Goal: Information Seeking & Learning: Learn about a topic

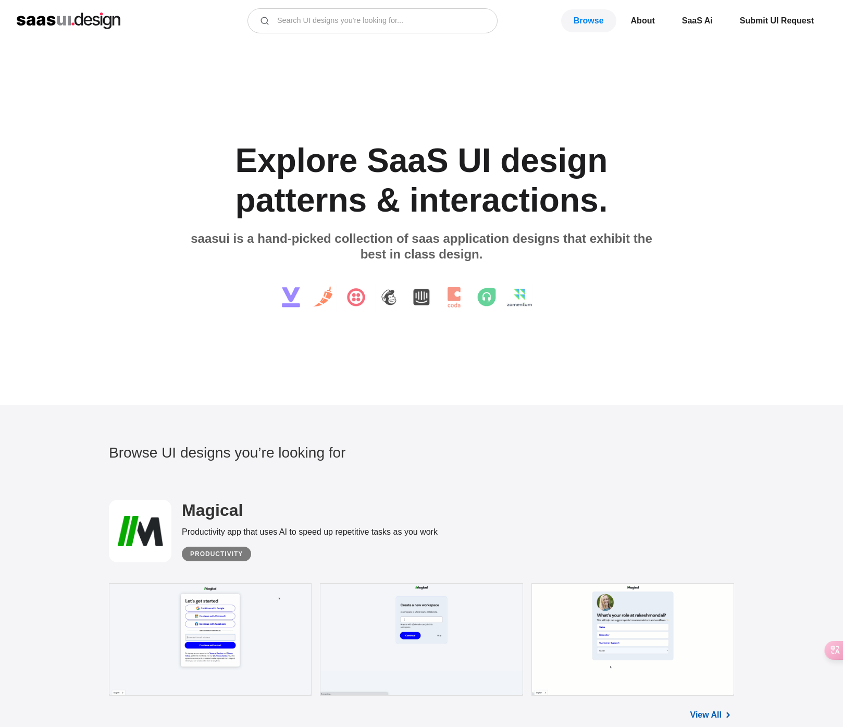
click at [299, 361] on div "E x p l o r e S a a S U I d e s i g n p a t t e r n s & i n t e r a c t i o n s…" at bounding box center [421, 224] width 843 height 364
click at [311, 377] on div "E x p l o r e S a a S U I d e s i g n p a t t e r n s & i n t e r a c t i o n s…" at bounding box center [421, 224] width 843 height 364
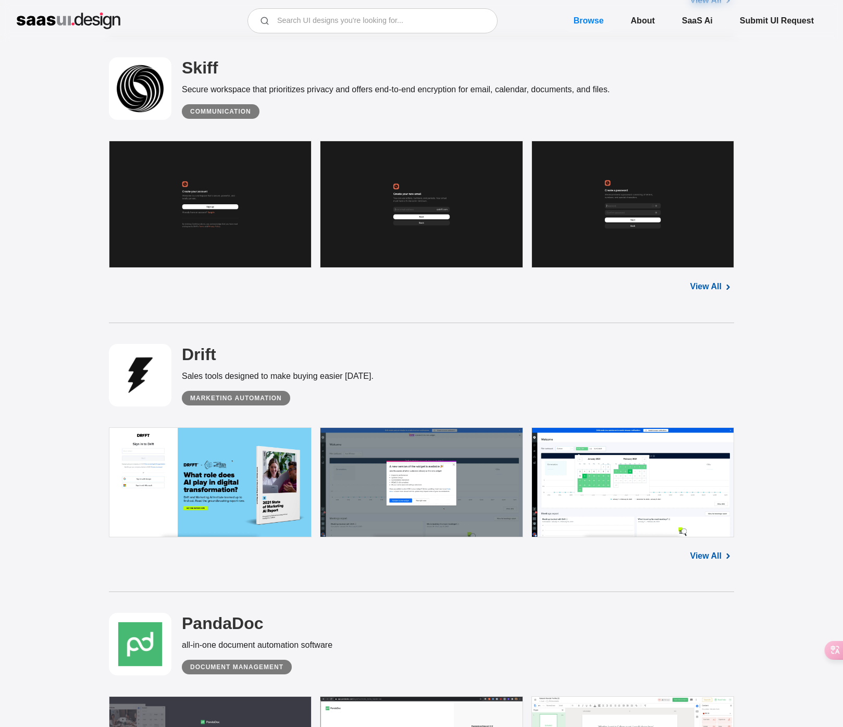
scroll to position [1072, 0]
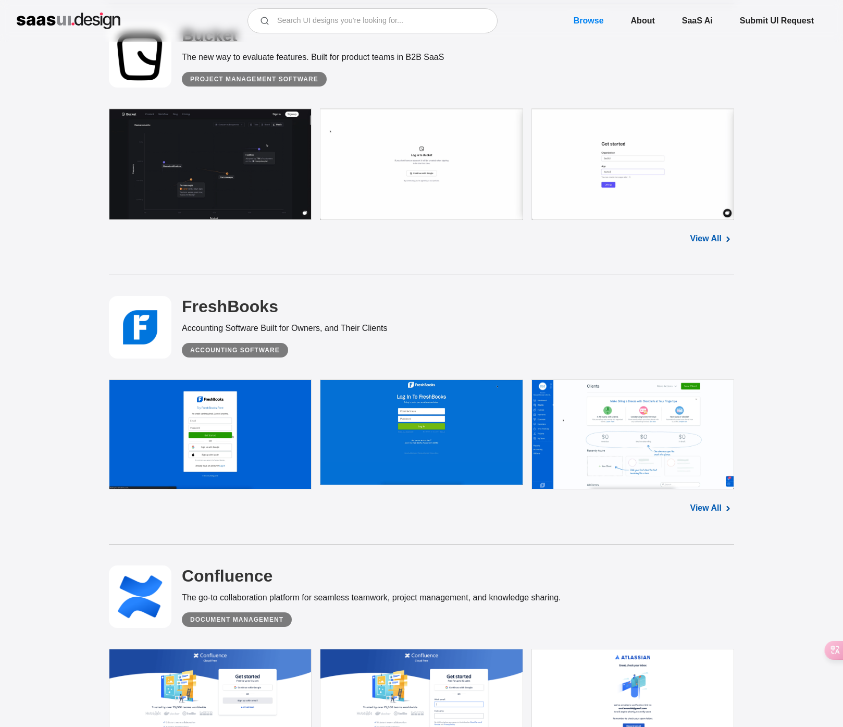
scroll to position [1858, 0]
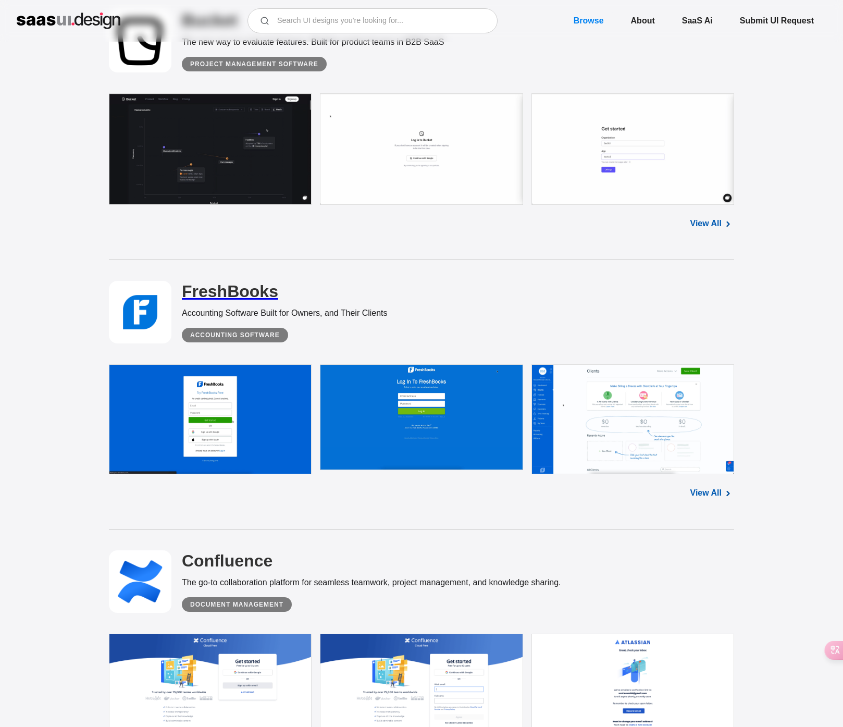
click at [228, 293] on h2 "FreshBooks" at bounding box center [230, 291] width 96 height 21
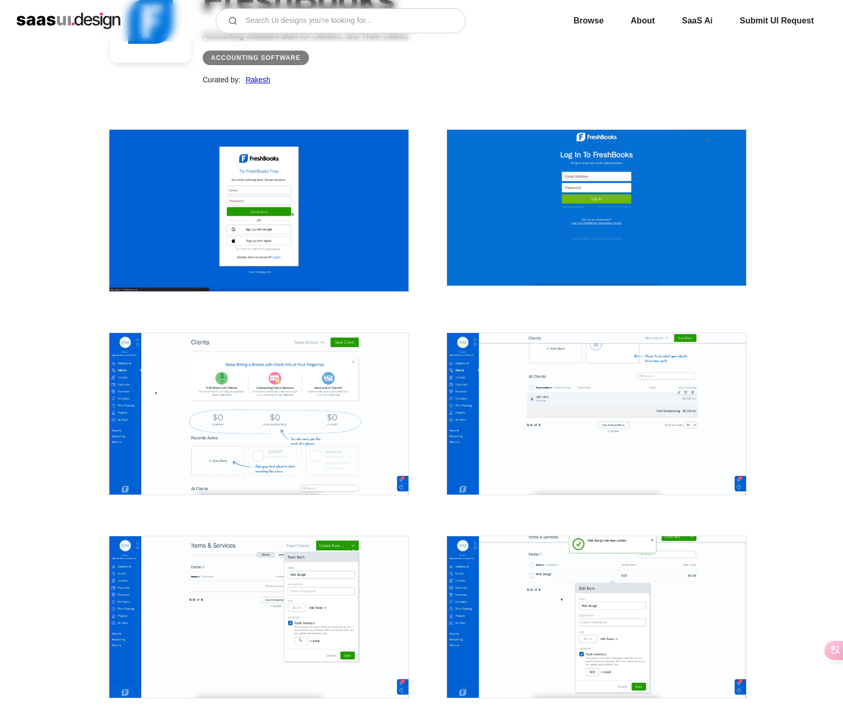
scroll to position [239, 0]
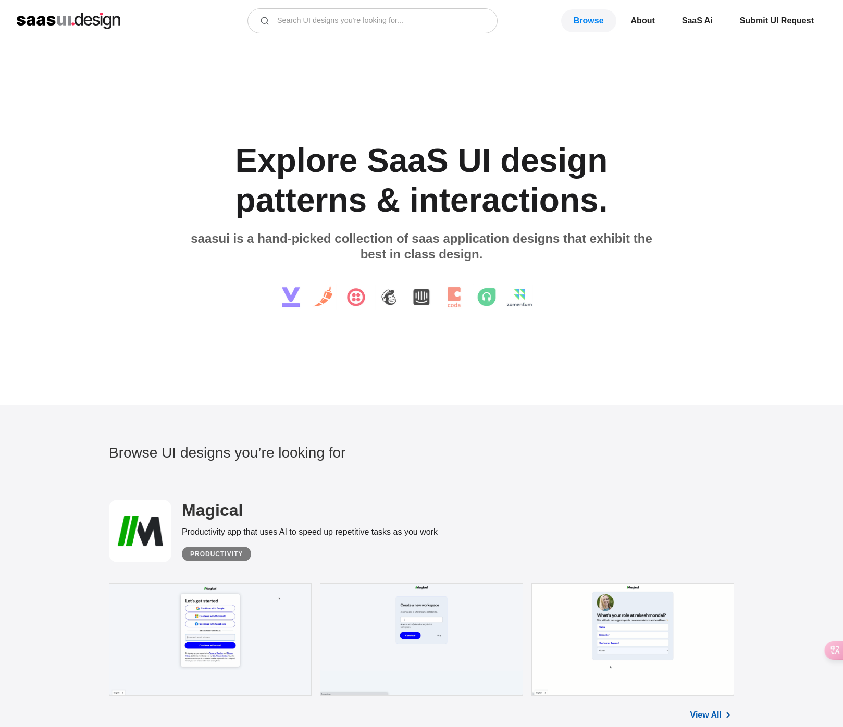
scroll to position [1858, 0]
